Goal: Task Accomplishment & Management: Use online tool/utility

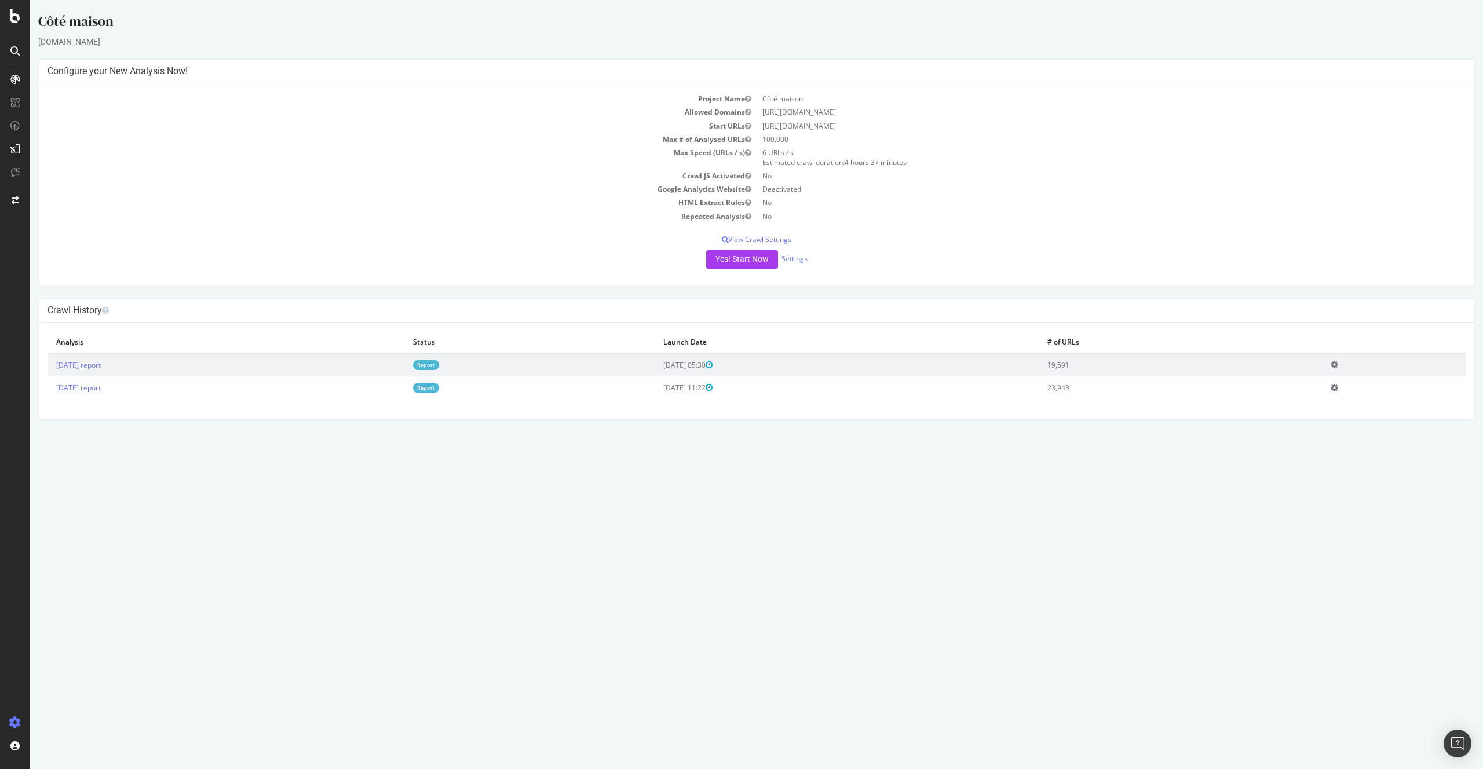
click at [509, 371] on td "Report" at bounding box center [529, 364] width 250 height 23
click at [439, 368] on link "Report" at bounding box center [426, 365] width 26 height 10
click at [734, 261] on button "Yes! Start Now" at bounding box center [742, 259] width 72 height 19
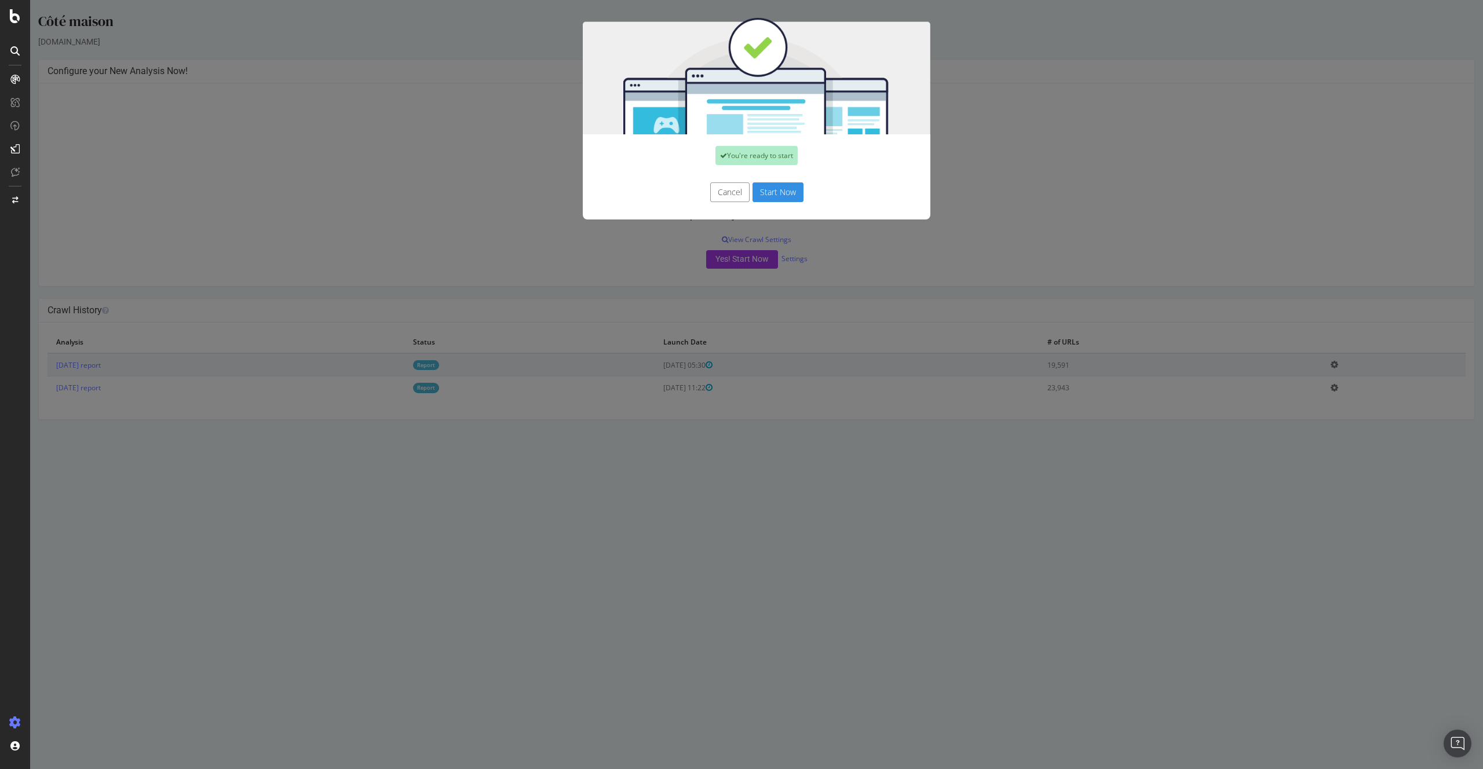
click at [770, 192] on button "Start Now" at bounding box center [777, 192] width 51 height 20
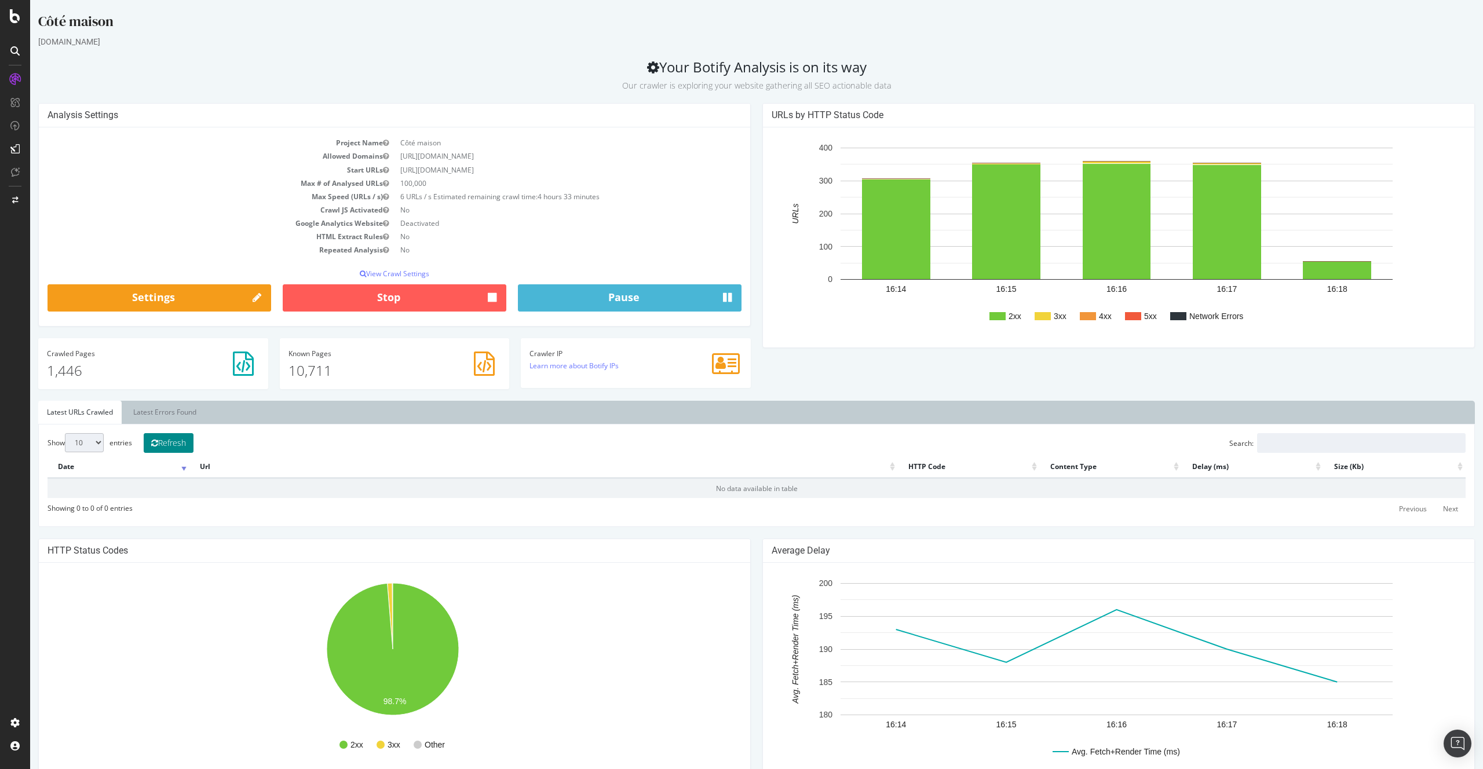
click at [175, 441] on button "Refresh" at bounding box center [169, 443] width 50 height 20
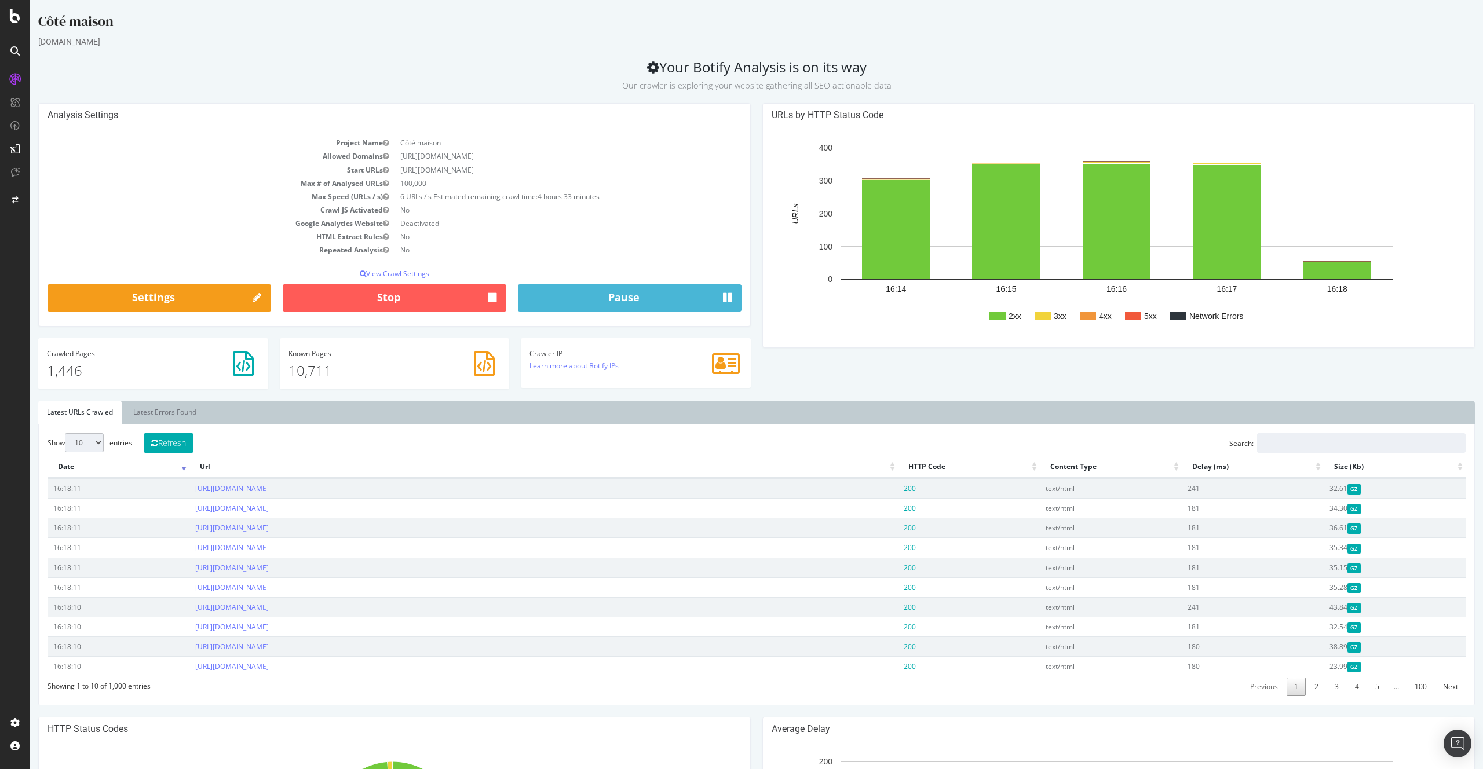
click at [400, 455] on div "Show 10 25 50 100 entries Refresh Search: Date Url HTTP Code Content Type Delay…" at bounding box center [756, 564] width 1418 height 263
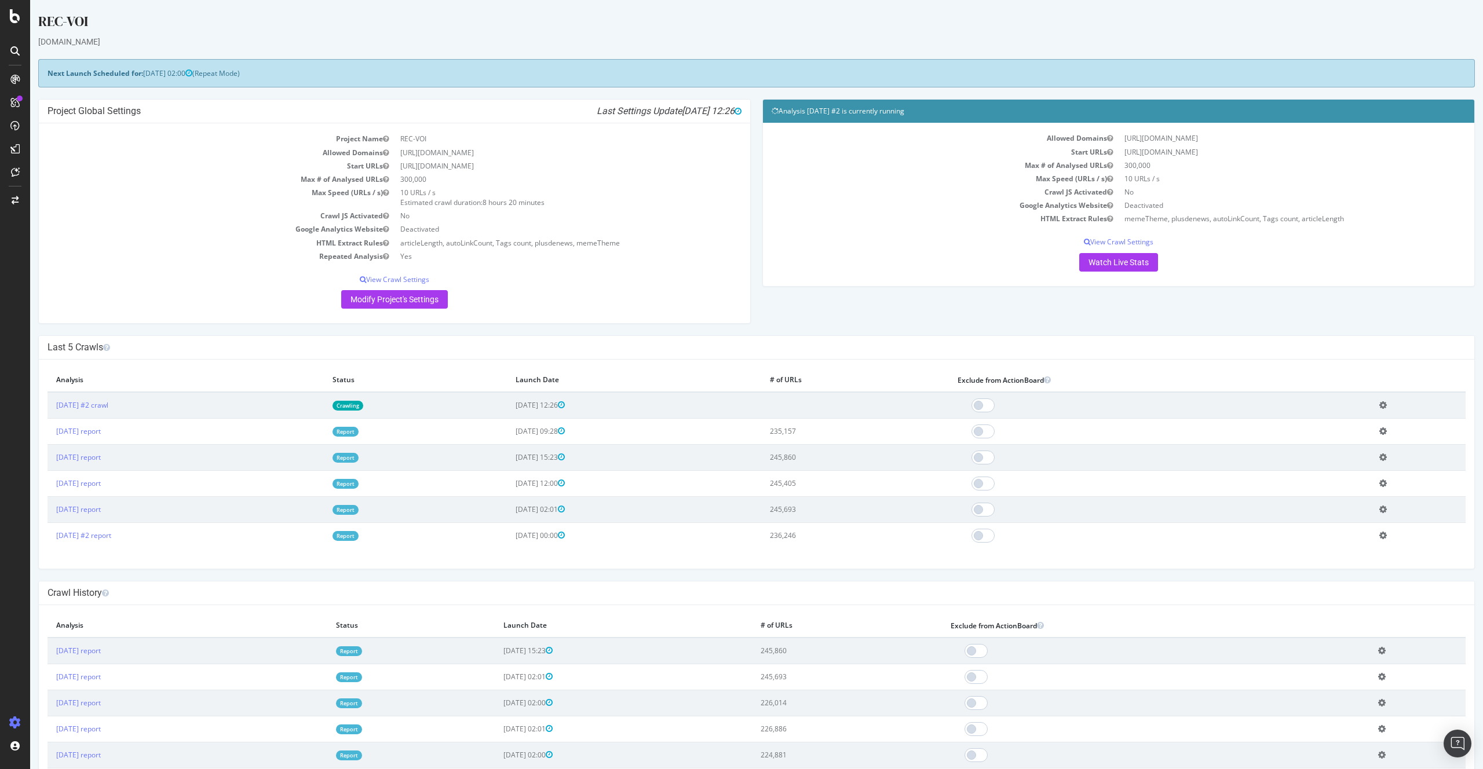
click at [836, 327] on div "Project Global Settings Last Settings Update [DATE] 12:26 Project Name REC-VOI …" at bounding box center [756, 217] width 1448 height 236
click at [955, 321] on div "Project Global Settings Last Settings Update [DATE] 12:26 Project Name REC-VOI …" at bounding box center [756, 217] width 1448 height 236
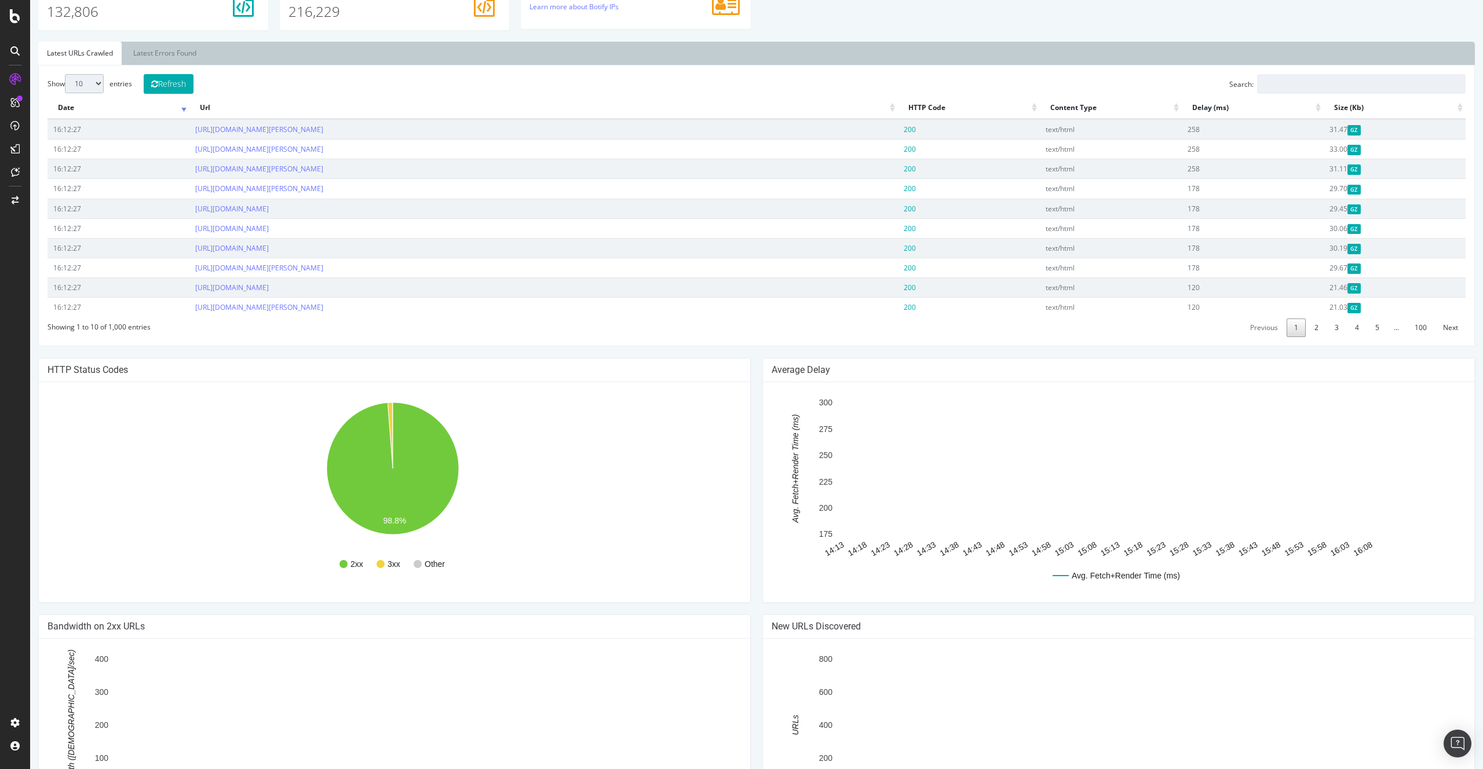
scroll to position [419, 0]
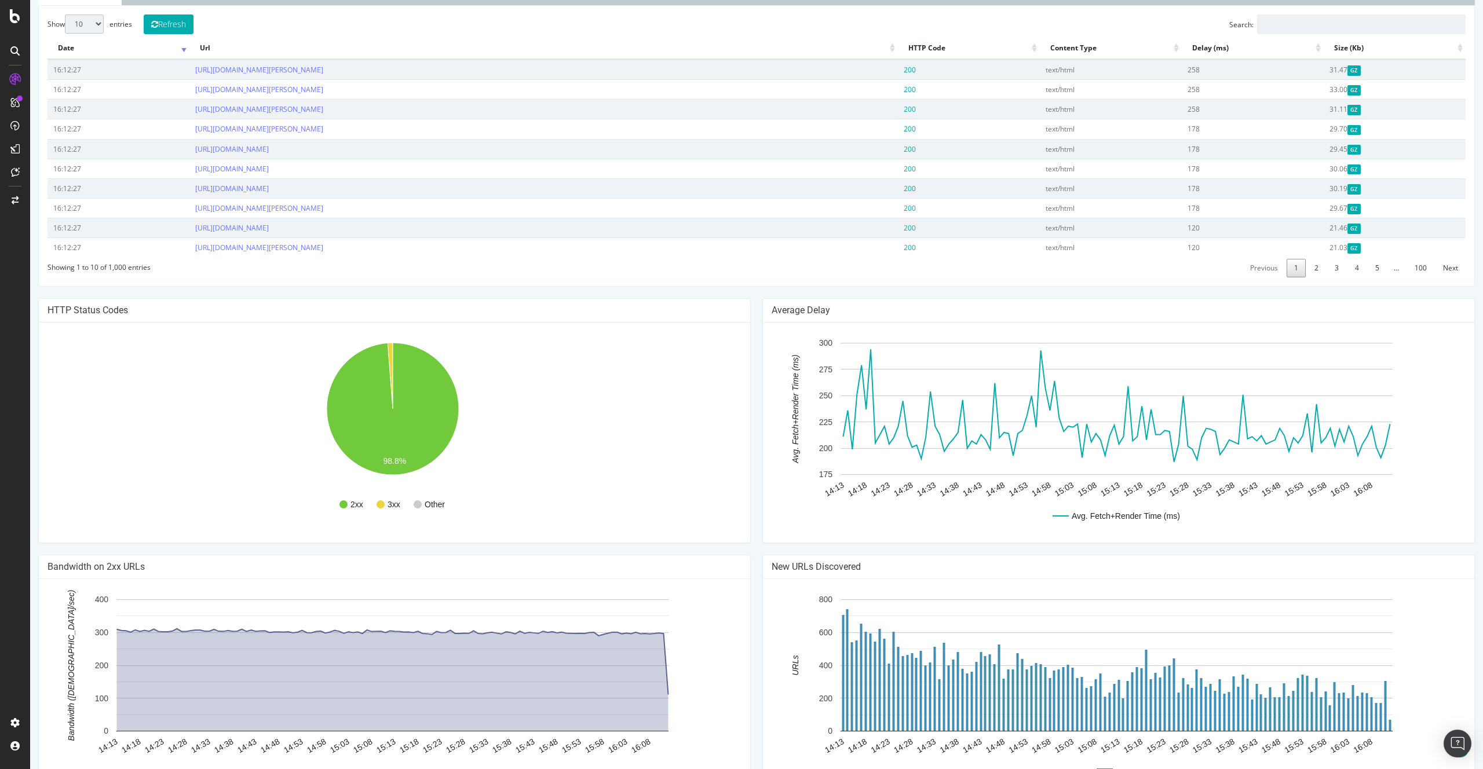
click at [573, 358] on rect "A chart." at bounding box center [392, 432] width 690 height 203
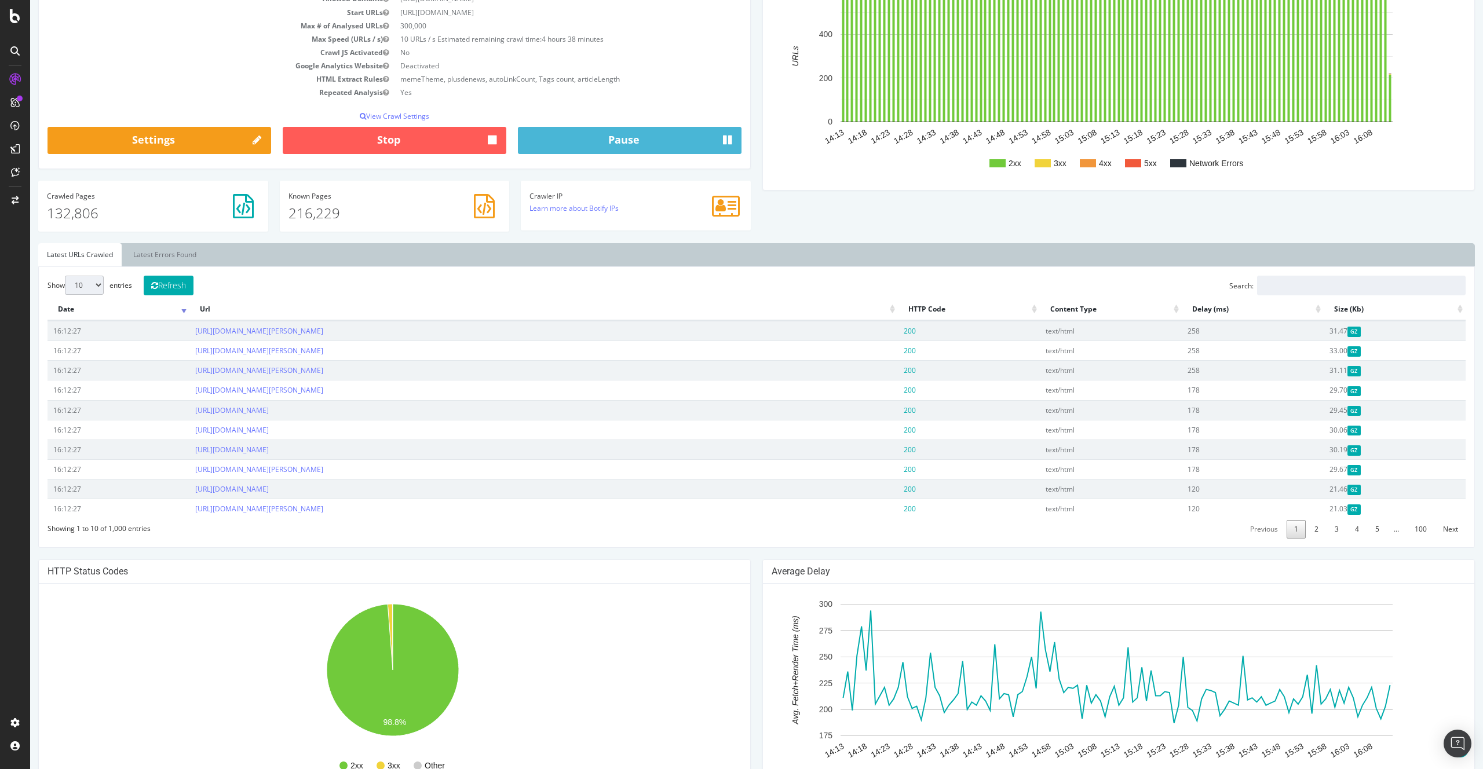
scroll to position [98, 0]
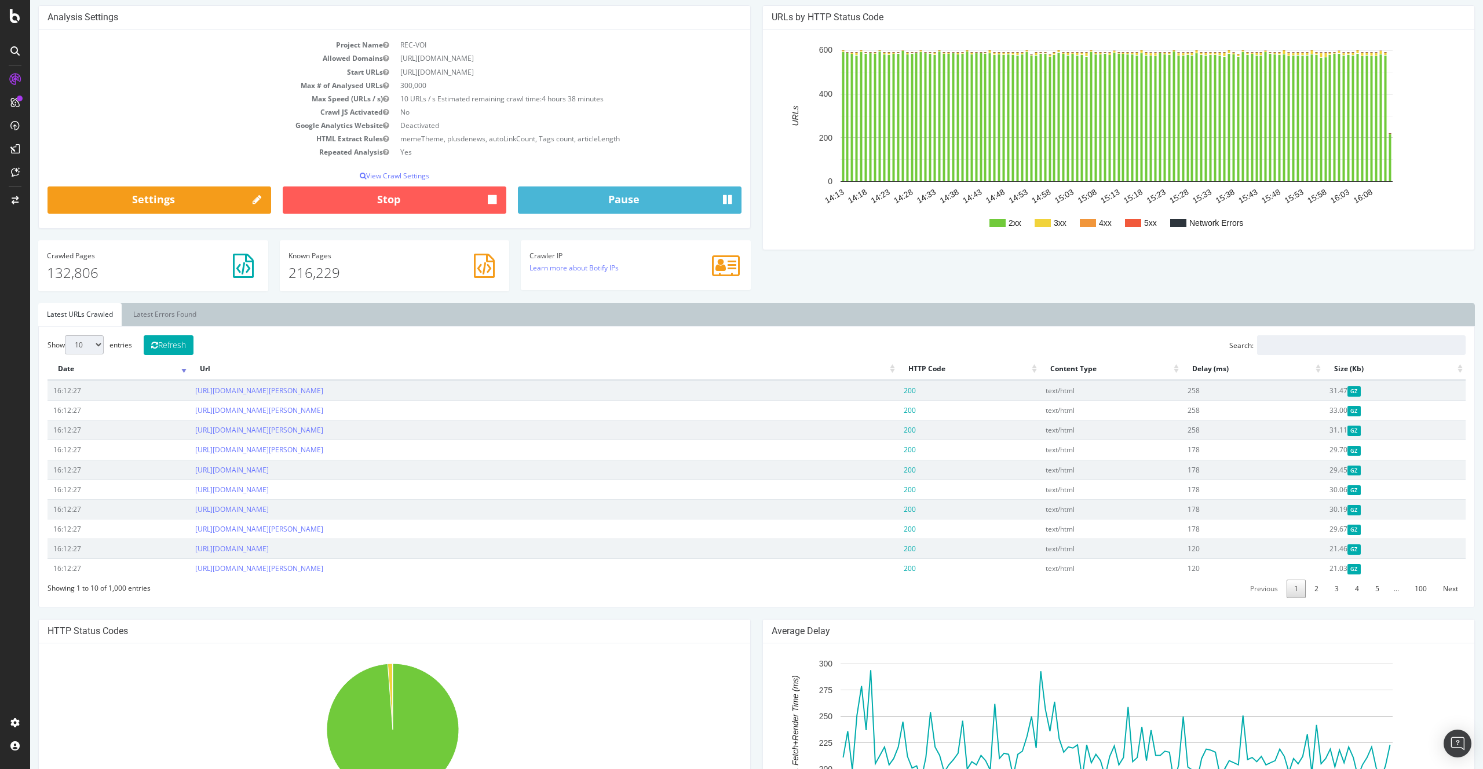
click at [712, 374] on th "Url" at bounding box center [543, 369] width 708 height 23
click at [164, 306] on link "Latest Errors Found" at bounding box center [165, 314] width 81 height 23
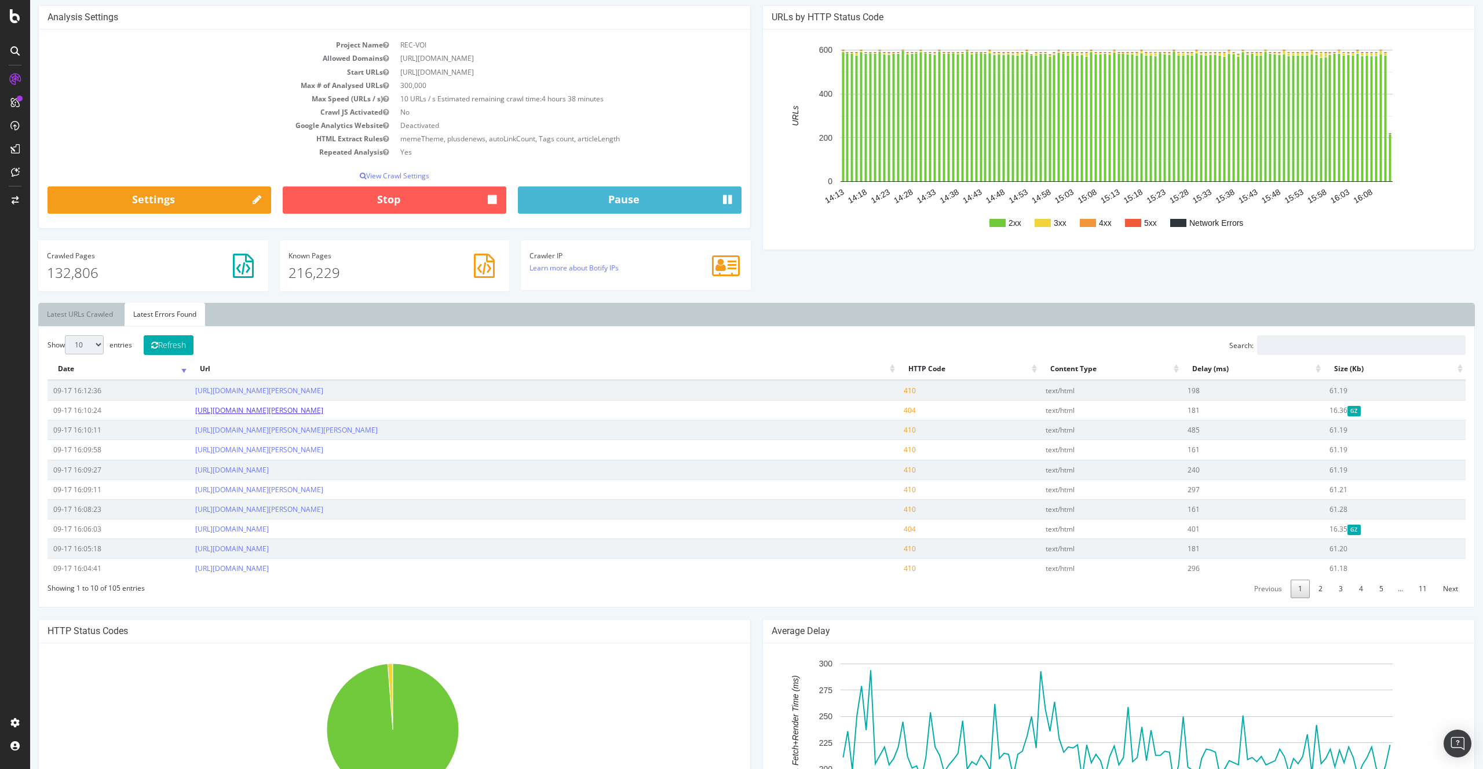
click at [323, 415] on link "https://www.voici.fr/bios-people/benoit-n-oubliez-pas-les-paroles" at bounding box center [259, 410] width 128 height 10
click at [323, 409] on link "https://www.voici.fr/bios-people/benoit-n-oubliez-pas-les-paroles" at bounding box center [259, 410] width 128 height 10
click at [754, 385] on td "https://www.voici.fr/news-people/actu-people/hugh-jackman-wolverine-cartonne-au…" at bounding box center [543, 391] width 708 height 20
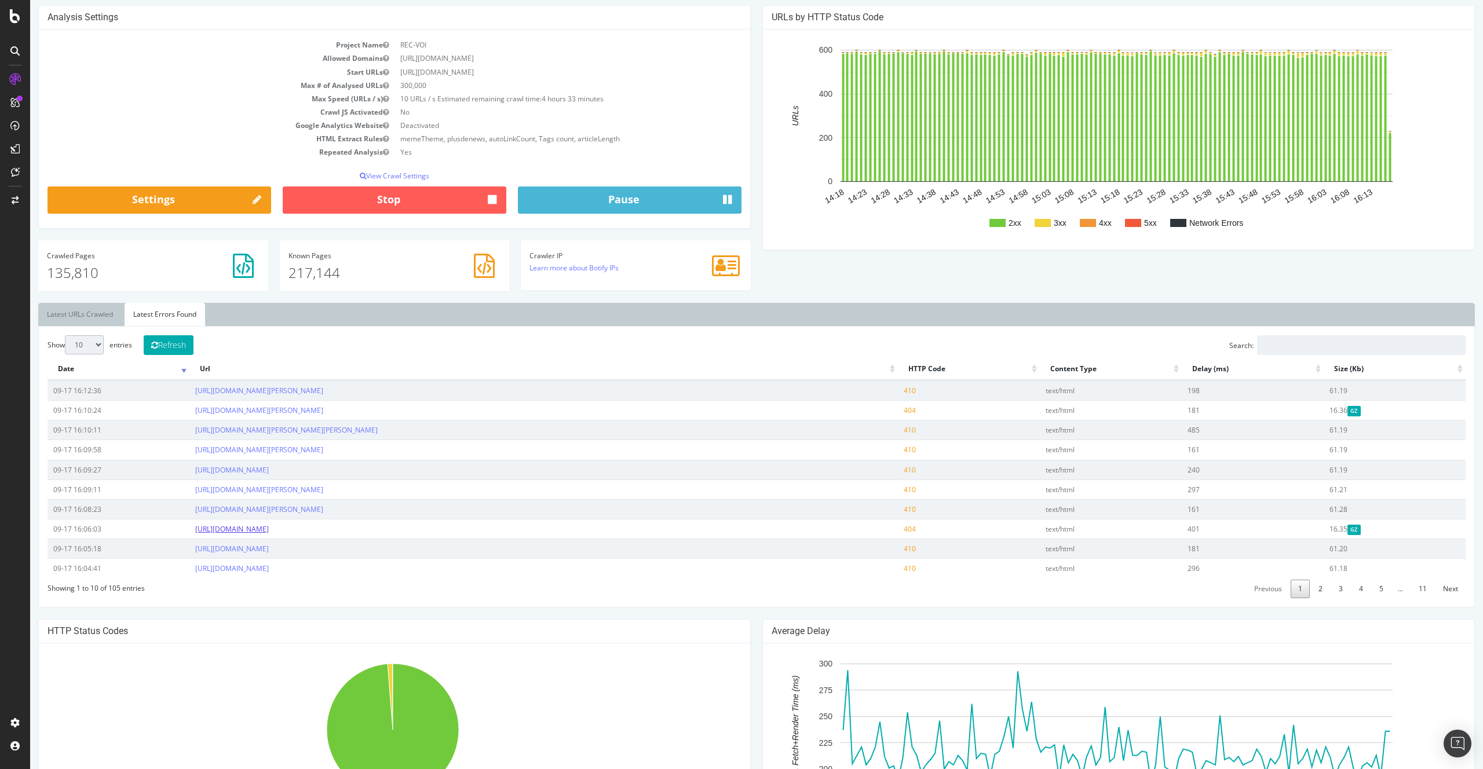
click at [269, 532] on link "https://www.voici.fr/bios-people/nicolas-hulot/actu?page=2" at bounding box center [232, 529] width 74 height 10
click at [1311, 590] on link "2" at bounding box center [1320, 589] width 19 height 18
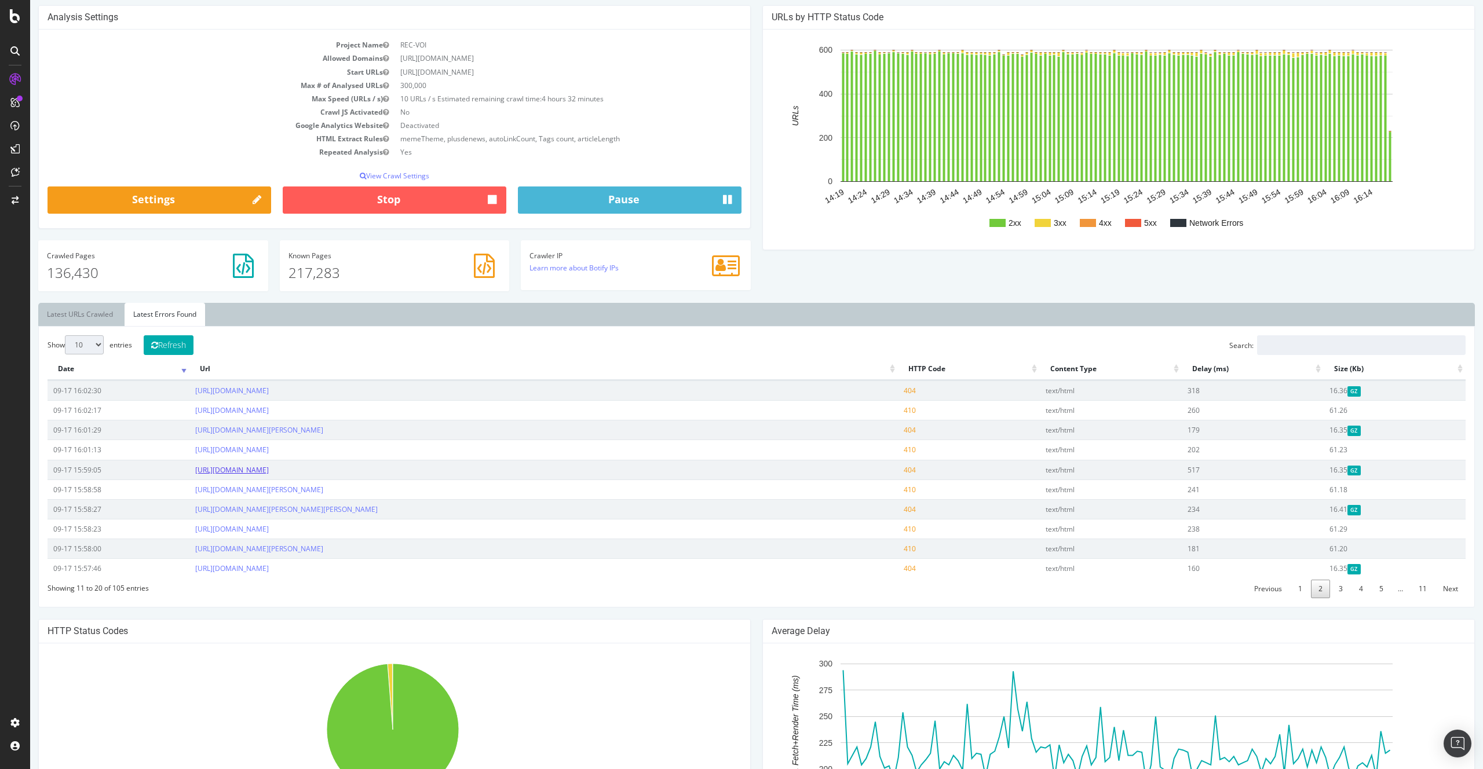
click at [269, 470] on link "https://www.voici.fr/bios-people/jade-hallyday/diaporama" at bounding box center [232, 470] width 74 height 10
click at [762, 390] on td "https://www.voici.fr/bios-people/maud-l-amour-est-dans-le-pre-14" at bounding box center [543, 391] width 708 height 20
click at [269, 570] on link "https://www.voici.fr/bios-people/mathilde-seigner/actu?page=3" at bounding box center [232, 569] width 74 height 10
click at [1339, 589] on link "3" at bounding box center [1340, 589] width 19 height 18
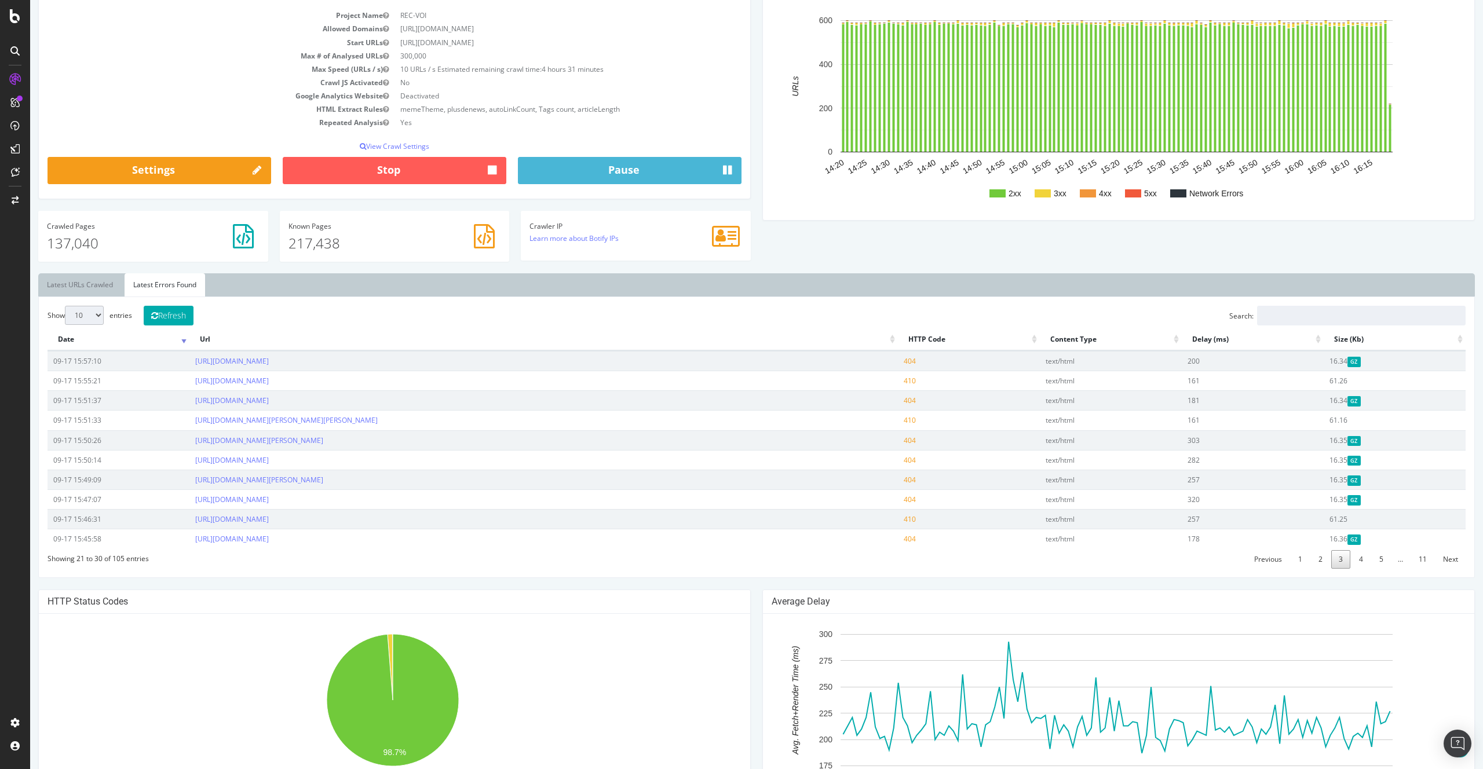
scroll to position [135, 0]
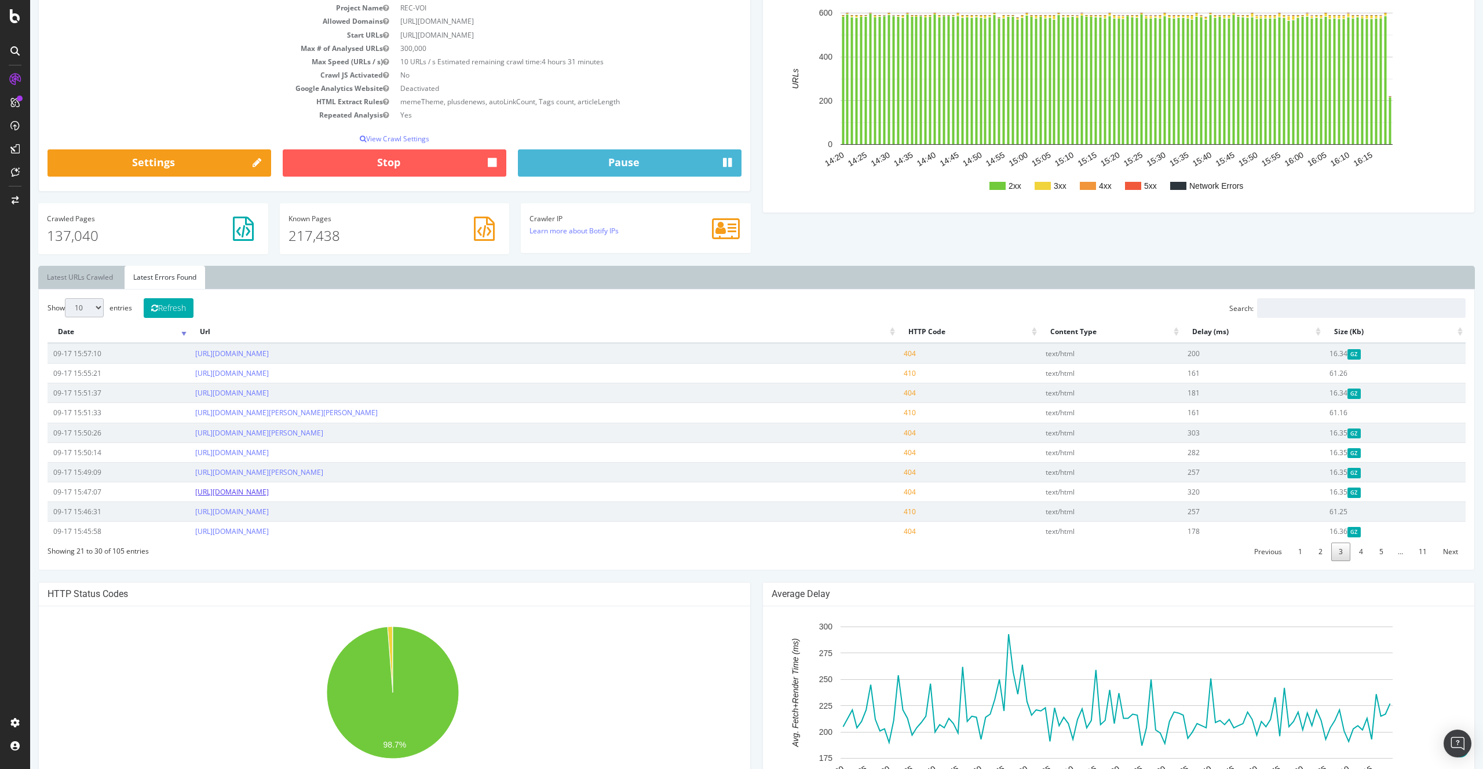
click at [269, 493] on link "https://www.voici.fr/bios-people/soraya-girac" at bounding box center [232, 492] width 74 height 10
click at [550, 464] on td "https://www.voici.fr/bios-people/gwen-stefani/actu?page=2" at bounding box center [543, 472] width 708 height 20
click at [348, 491] on td "https://www.voici.fr/bios-people/soraya-girac" at bounding box center [543, 492] width 708 height 20
click at [269, 495] on link "https://www.voici.fr/bios-people/soraya-girac" at bounding box center [232, 492] width 74 height 10
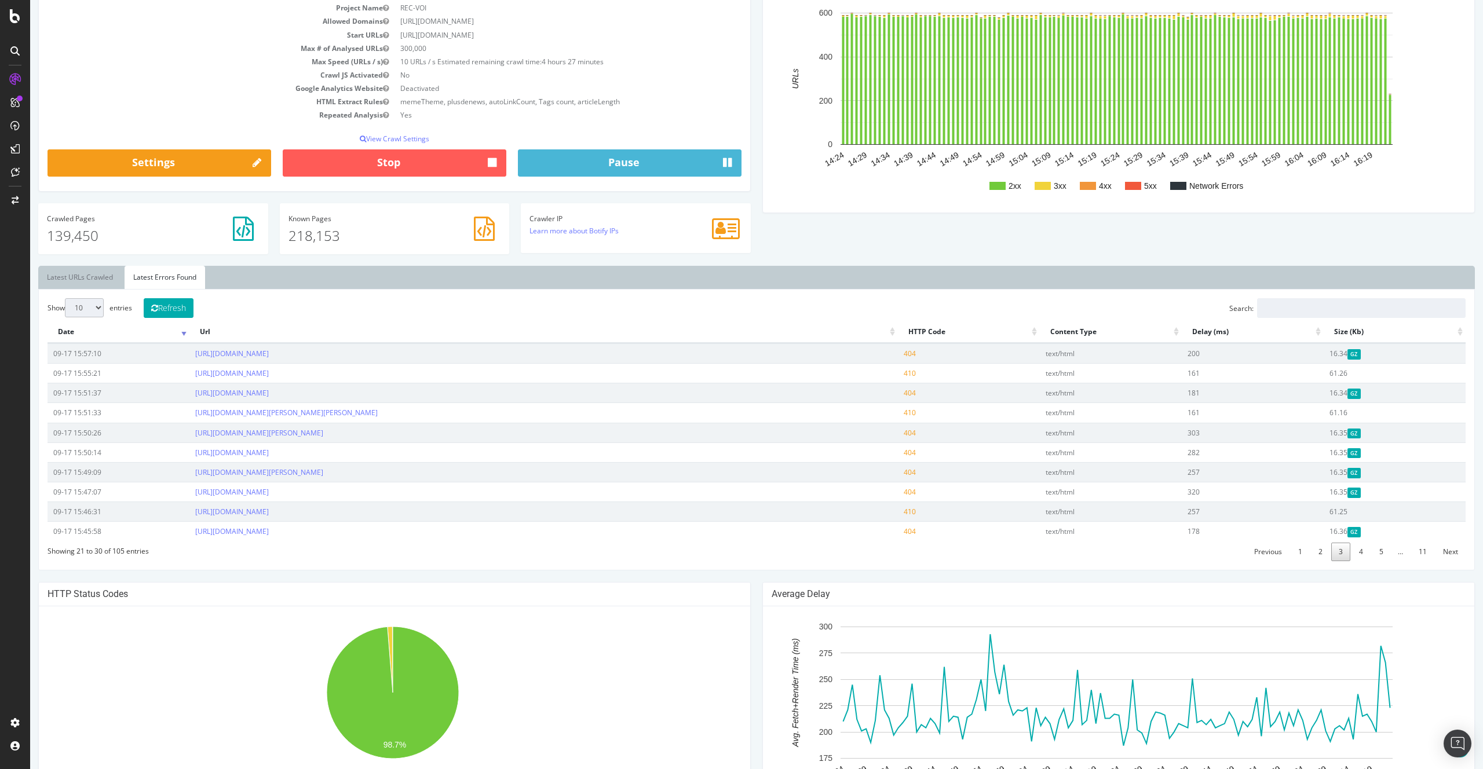
click at [400, 606] on div "2xx 3xx Other 98.7% Http Code Urls 2xx 137,666 3xx 1,668 4xx 115 5xx 1 Network …" at bounding box center [394, 716] width 711 height 220
click at [385, 560] on div "Show 10 25 50 100 entries Refresh Search: Date Url HTTP Code Content Type Delay…" at bounding box center [756, 429] width 1418 height 263
click at [1353, 550] on link "4" at bounding box center [1360, 552] width 19 height 18
click at [1315, 554] on link "2" at bounding box center [1320, 552] width 19 height 18
click at [1331, 551] on link "3" at bounding box center [1340, 552] width 19 height 18
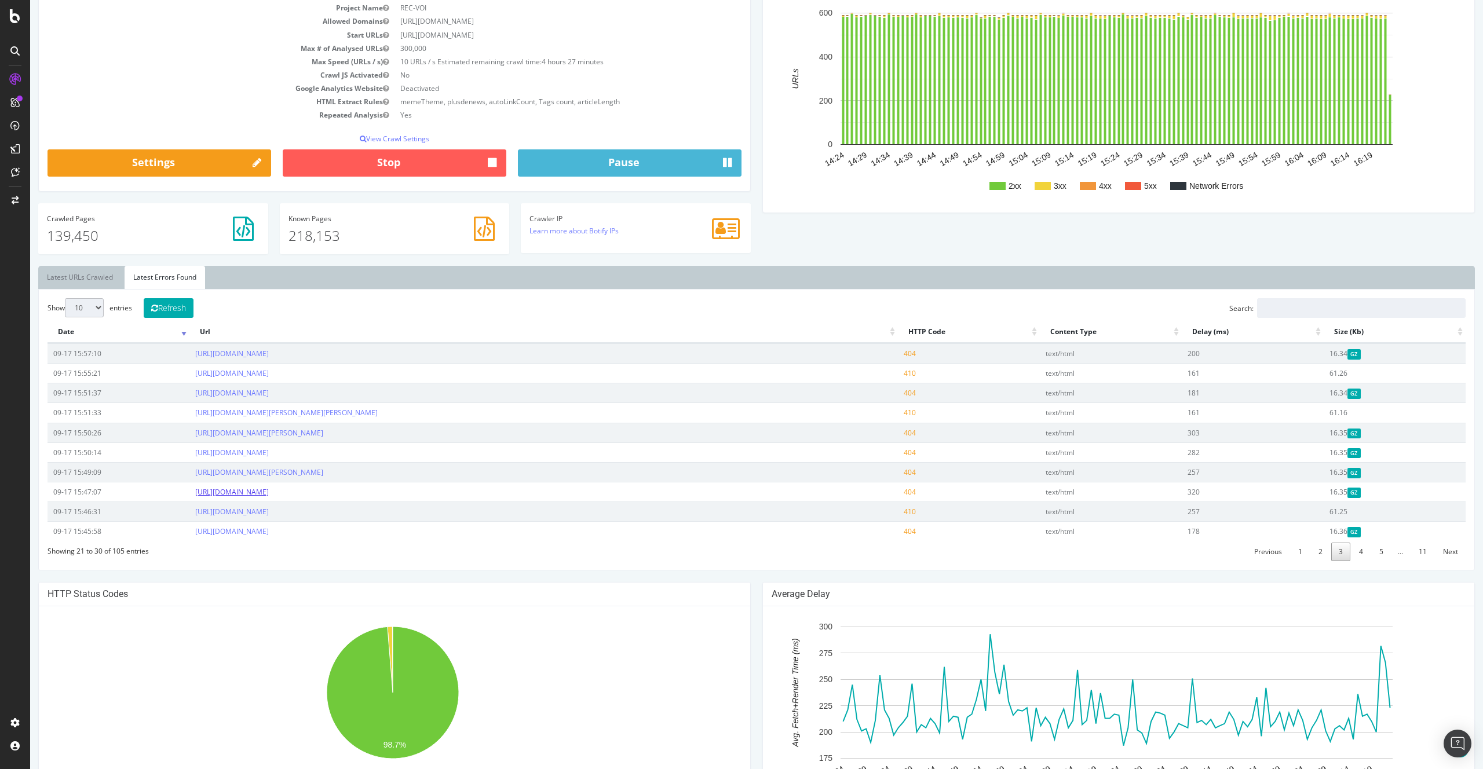
click at [269, 489] on link "https://www.voici.fr/bios-people/soraya-girac" at bounding box center [232, 492] width 74 height 10
click at [1351, 555] on link "4" at bounding box center [1360, 552] width 19 height 18
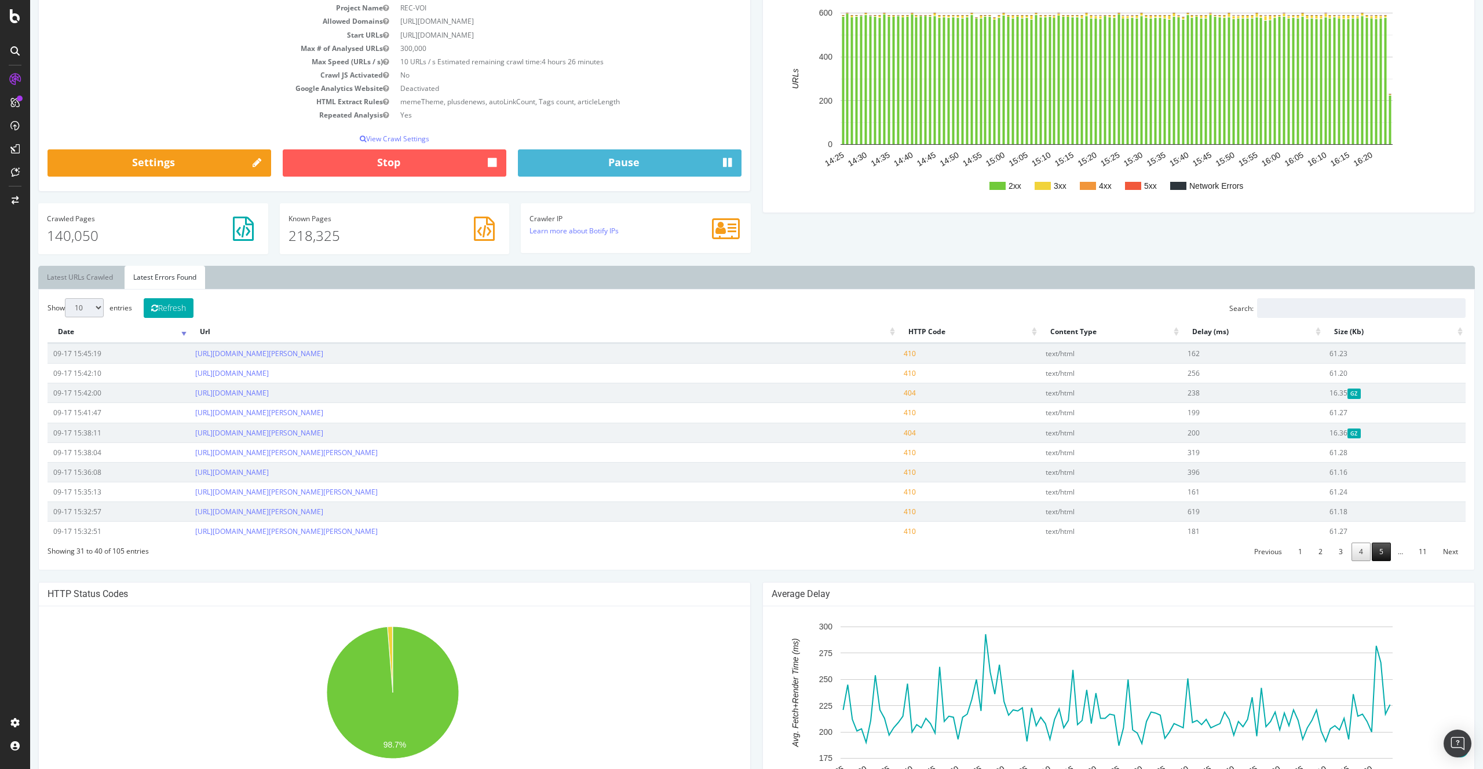
click at [1372, 554] on link "5" at bounding box center [1381, 552] width 19 height 18
click at [1378, 555] on link "6" at bounding box center [1381, 552] width 19 height 18
click at [323, 392] on link "https://www.voici.fr/bios-people/ryan-murphy" at bounding box center [259, 393] width 128 height 10
click at [323, 393] on link "https://www.voici.fr/bios-people/ryan-murphy" at bounding box center [259, 393] width 128 height 10
click at [269, 433] on link "https://www.voici.fr/bios-people/gregory-villemin" at bounding box center [232, 433] width 74 height 10
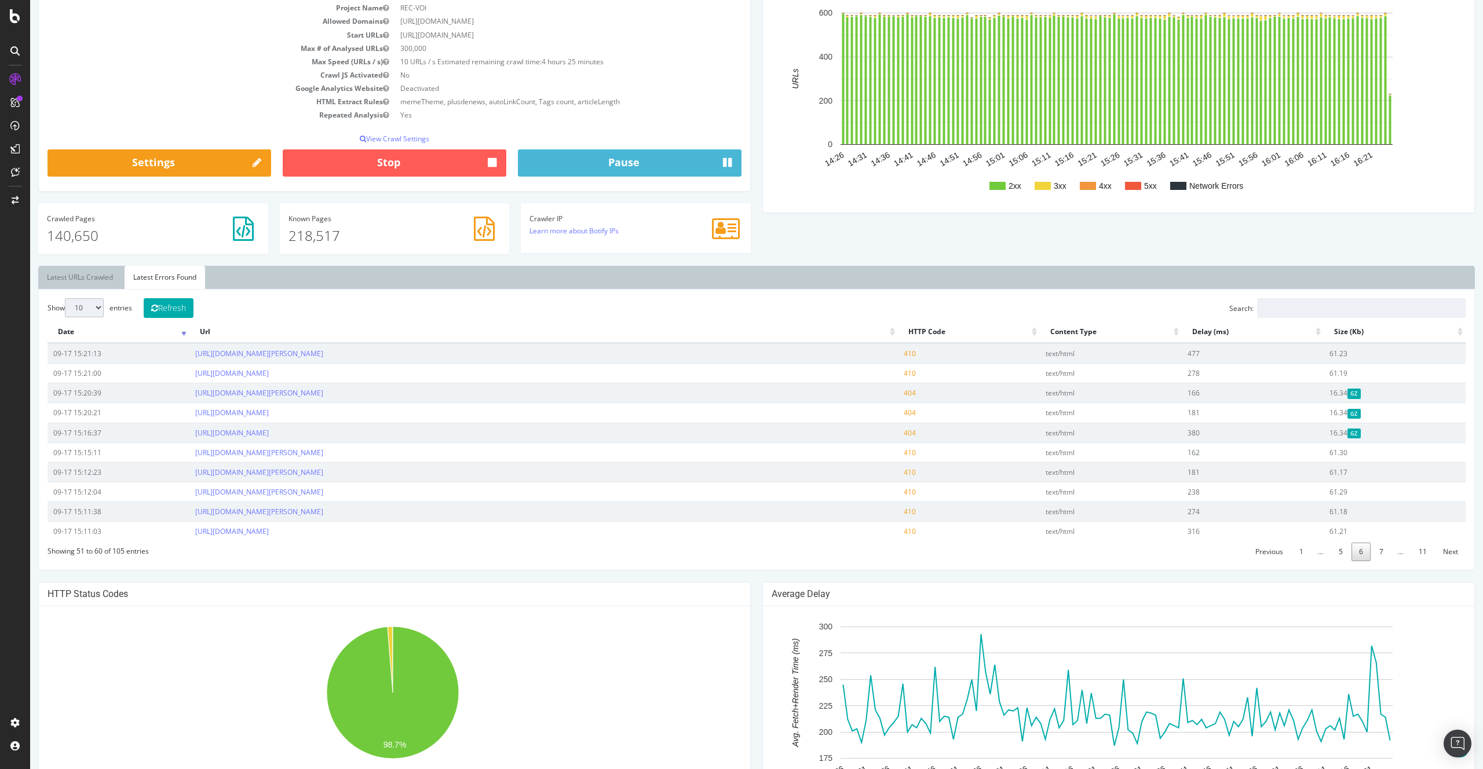
click at [646, 584] on div "HTTP Status Codes" at bounding box center [394, 595] width 711 height 24
click at [1372, 555] on link "7" at bounding box center [1381, 552] width 19 height 18
click at [1292, 550] on link "1" at bounding box center [1301, 552] width 19 height 18
click at [1316, 554] on link "2" at bounding box center [1320, 552] width 19 height 18
click at [1336, 555] on link "3" at bounding box center [1340, 552] width 19 height 18
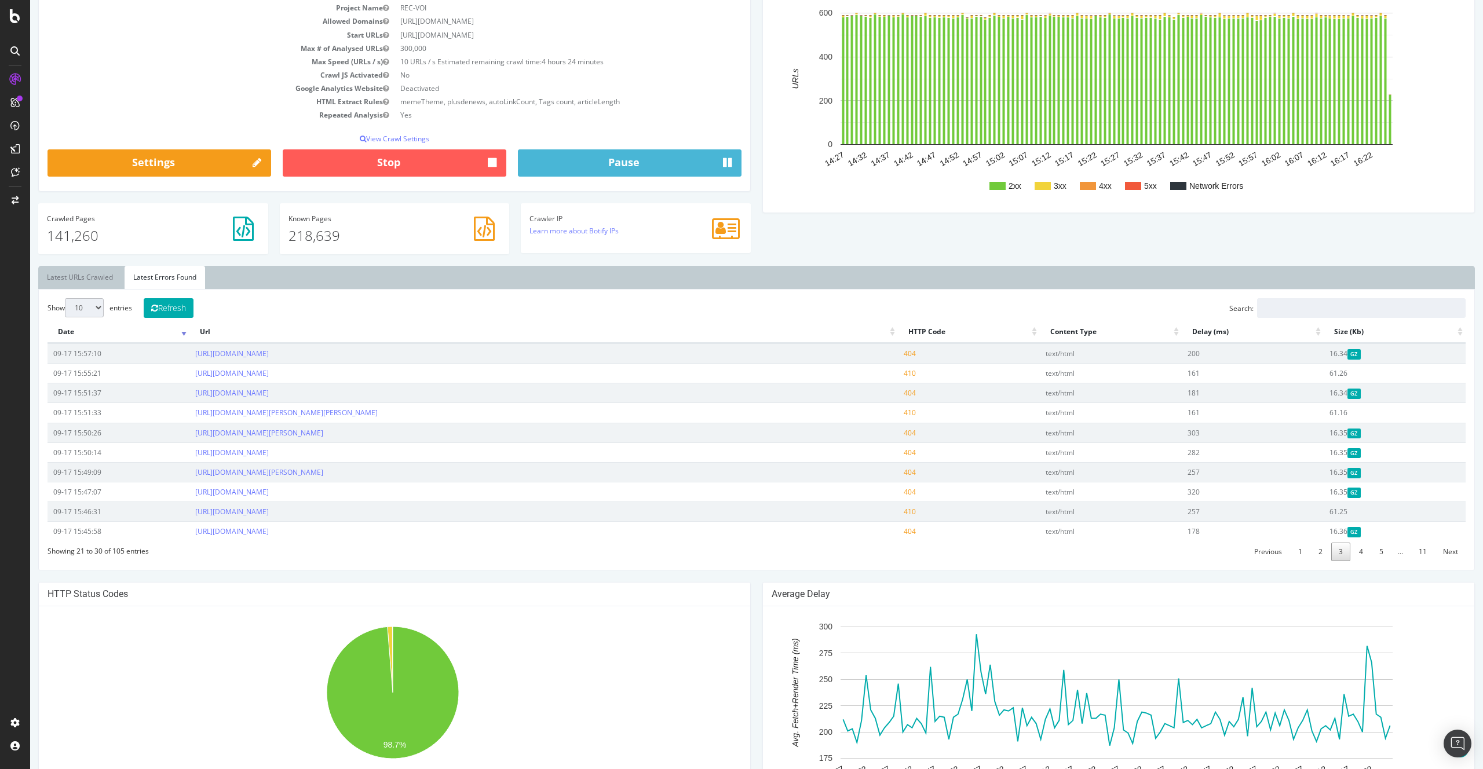
click at [407, 482] on td "https://www.voici.fr/bios-people/soraya-girac" at bounding box center [543, 492] width 708 height 20
copy link "https://www.voici.fr/bios-people/soraya-girac"
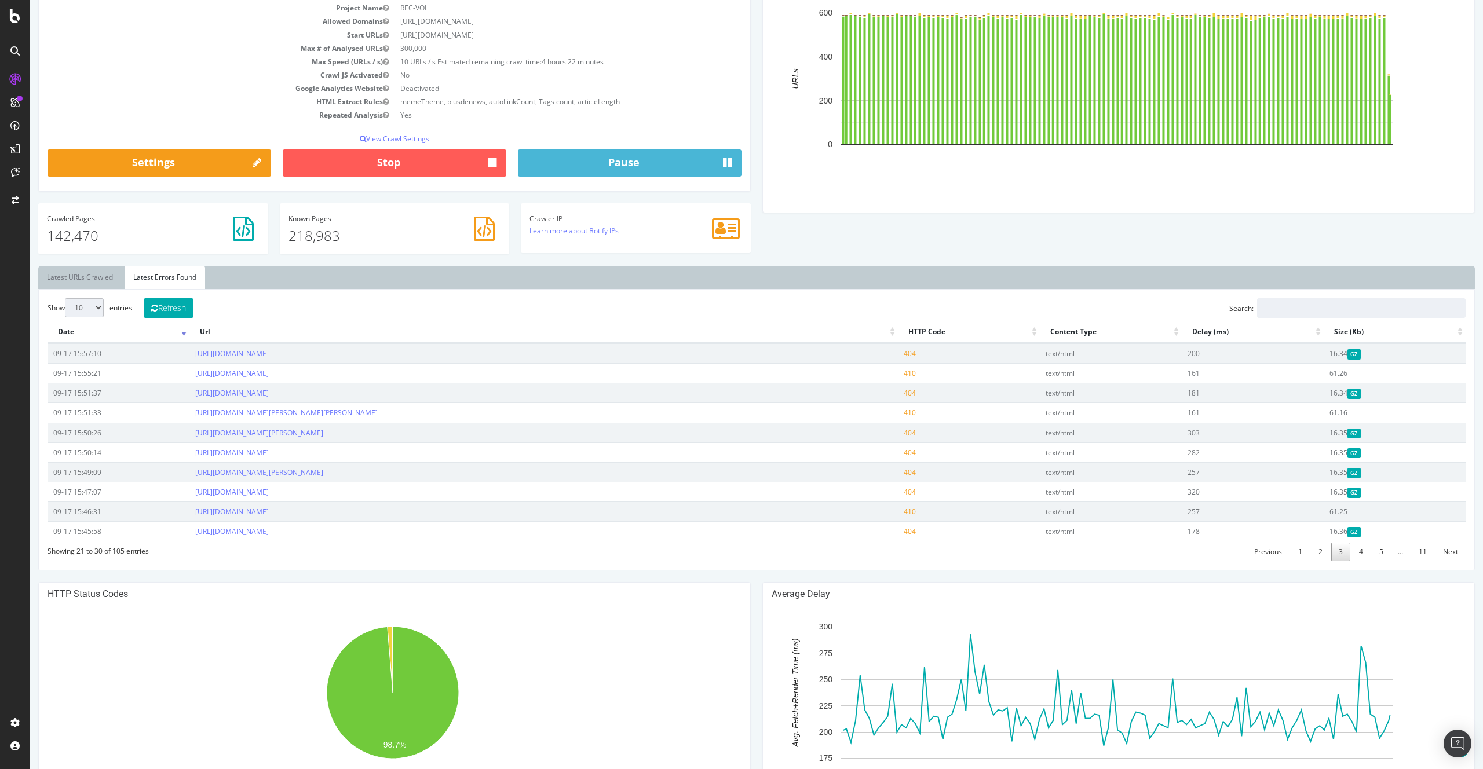
click at [569, 590] on h4 "HTTP Status Codes" at bounding box center [394, 594] width 694 height 12
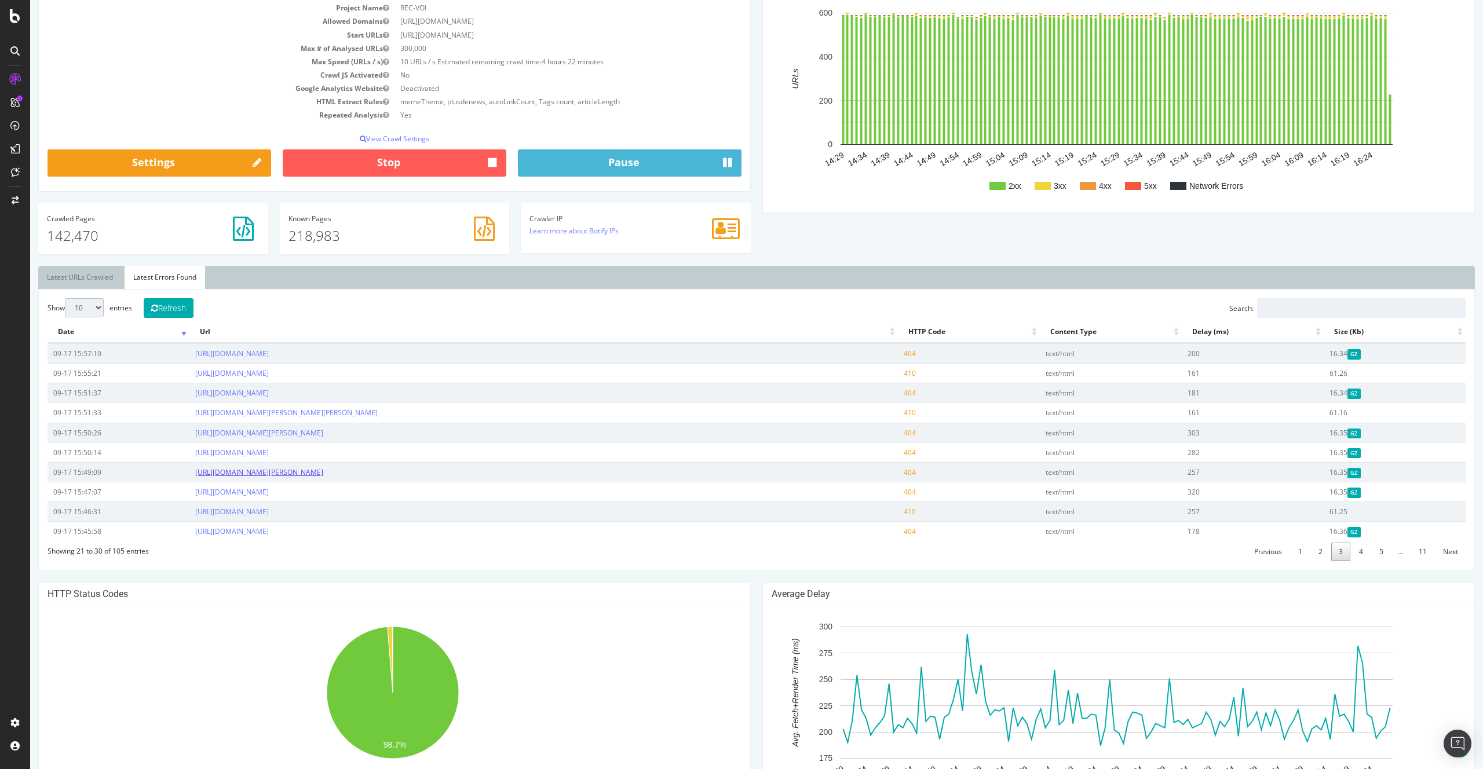
click at [323, 473] on link "https://www.voici.fr/bios-people/gwen-stefani/actu?page=2" at bounding box center [259, 472] width 128 height 10
click at [1372, 558] on link "5" at bounding box center [1381, 552] width 19 height 18
drag, startPoint x: 401, startPoint y: 414, endPoint x: 166, endPoint y: 412, distance: 235.2
click at [166, 412] on tr "09-17 15:28:18 https://www.voici.fr/bios-people/pierre-richard/actu?page=2 404 …" at bounding box center [756, 413] width 1418 height 20
copy tr "https://www.voici.fr/bios-people/pierre-richard/actu?page=2"
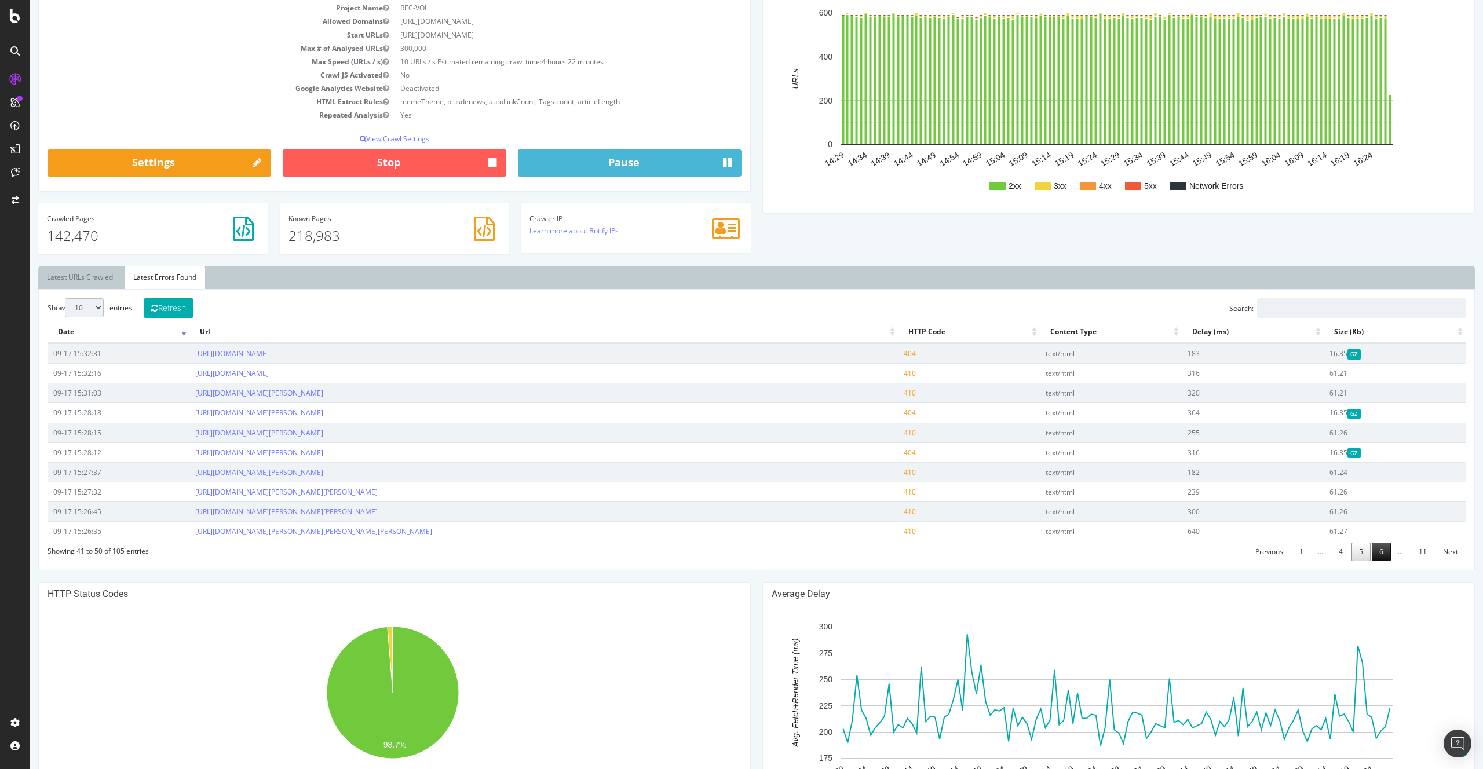
click at [1378, 544] on link "6" at bounding box center [1381, 552] width 19 height 18
click at [1380, 553] on link "7" at bounding box center [1381, 552] width 19 height 18
click at [269, 432] on link "https://www.voici.fr/bios-people/justice" at bounding box center [232, 433] width 74 height 10
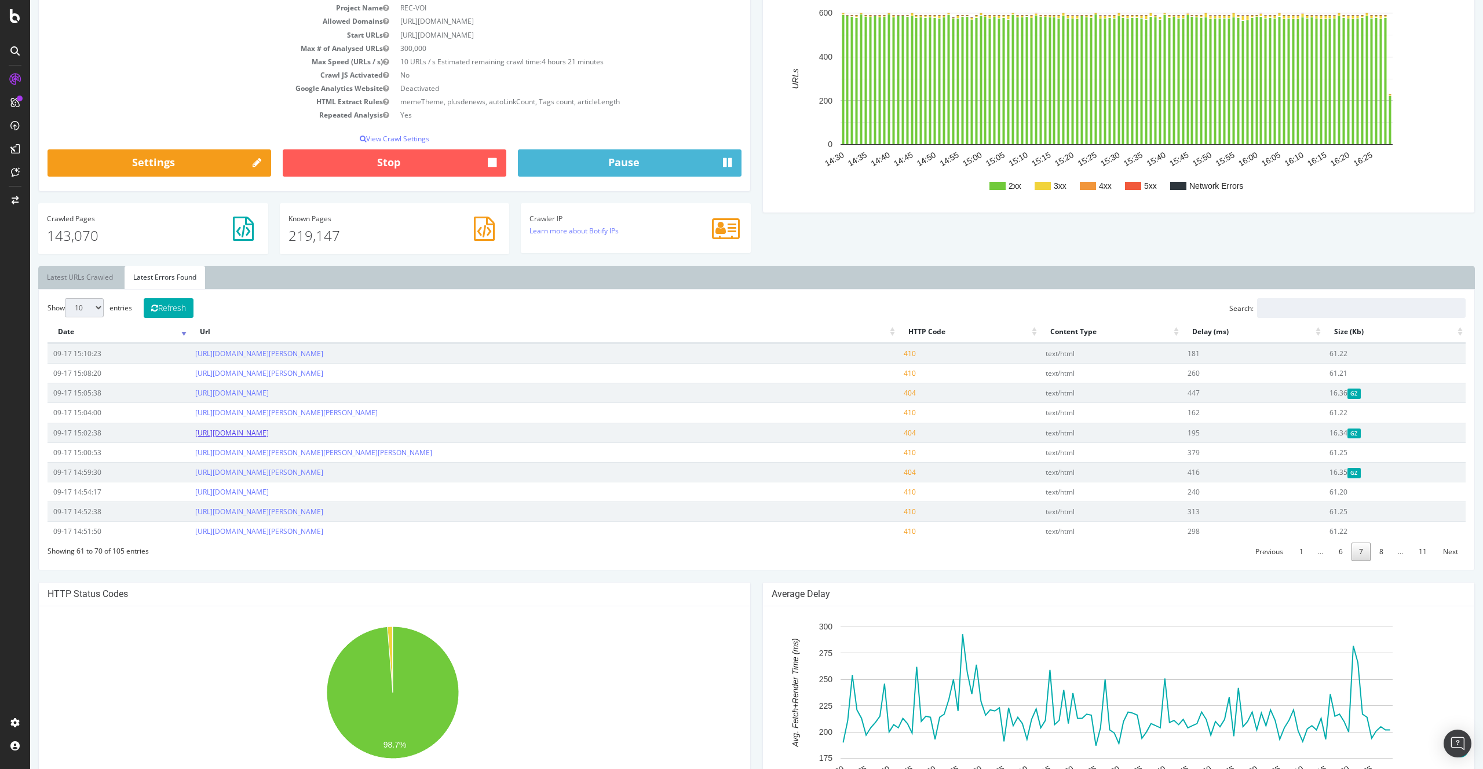
copy link "https://www.voici.fr/bios-people/justice"
click at [1367, 540] on div "Show 10 25 50 100 entries Refresh Search: Date Url HTTP Code Content Type Delay…" at bounding box center [756, 429] width 1418 height 263
click at [1372, 548] on link "8" at bounding box center [1381, 552] width 19 height 18
click at [269, 396] on link "https://www.voici.fr/bios-people/imane-khelif" at bounding box center [232, 393] width 74 height 10
click at [1366, 547] on link "9" at bounding box center [1375, 552] width 19 height 18
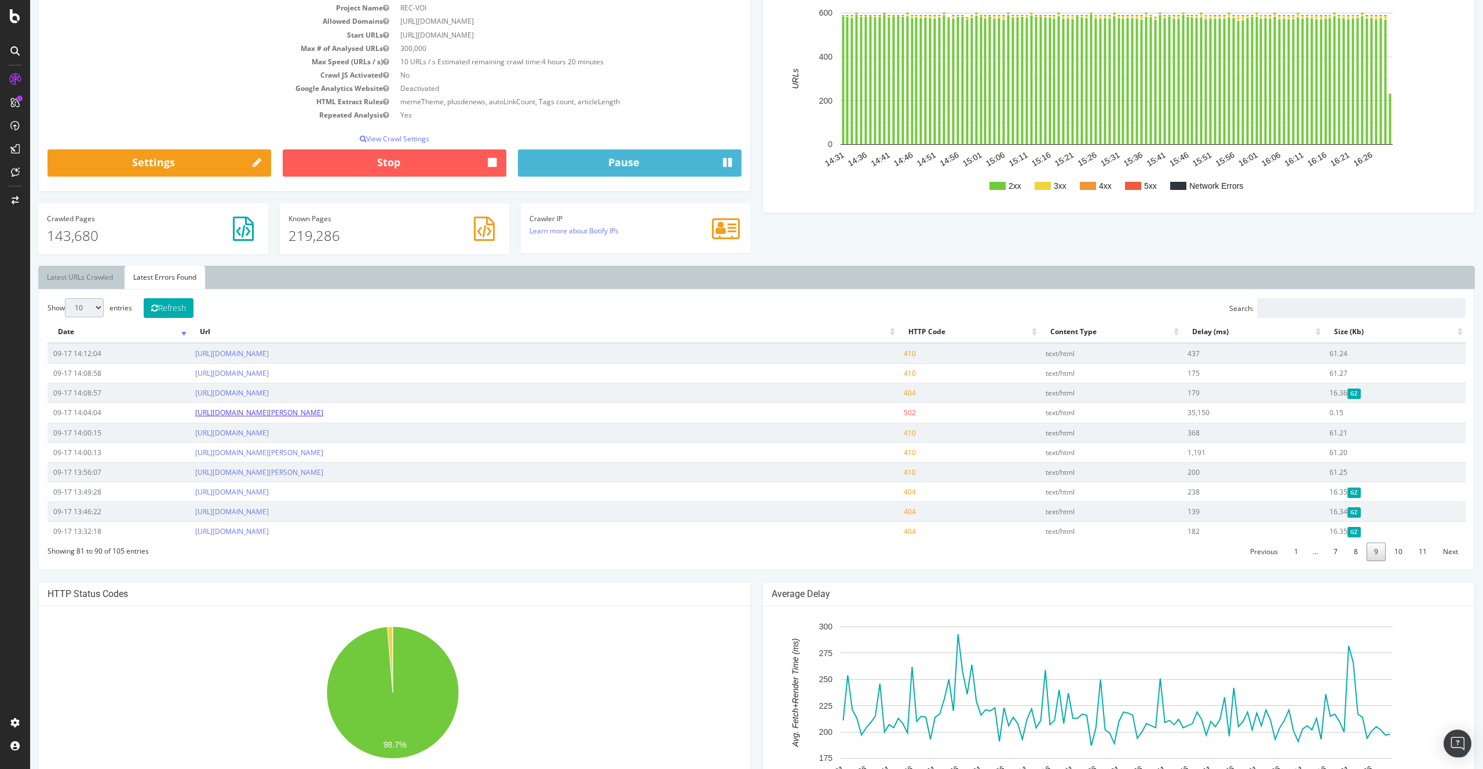
click at [323, 415] on link "https://www.voici.fr/bios-people/jeanne-savary" at bounding box center [259, 413] width 128 height 10
click at [269, 515] on link "https://www.voici.fr/bios-people/nicky-doll" at bounding box center [232, 512] width 74 height 10
